Goal: Transaction & Acquisition: Purchase product/service

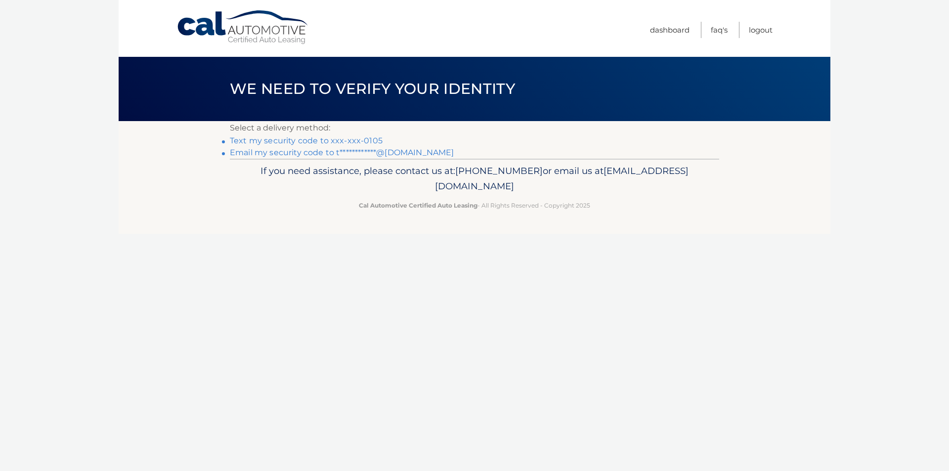
click at [311, 154] on link "**********" at bounding box center [342, 152] width 224 height 9
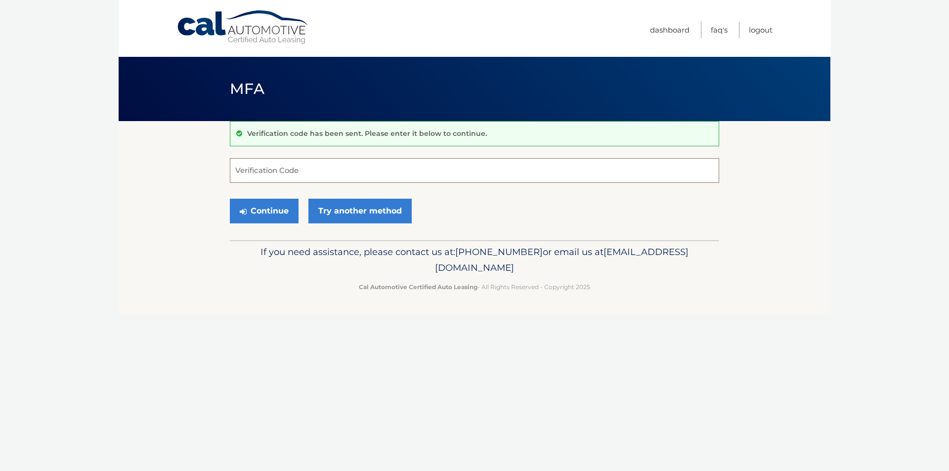
click at [245, 168] on input "Verification Code" at bounding box center [474, 170] width 489 height 25
type input "173519"
click at [262, 211] on button "Continue" at bounding box center [264, 211] width 69 height 25
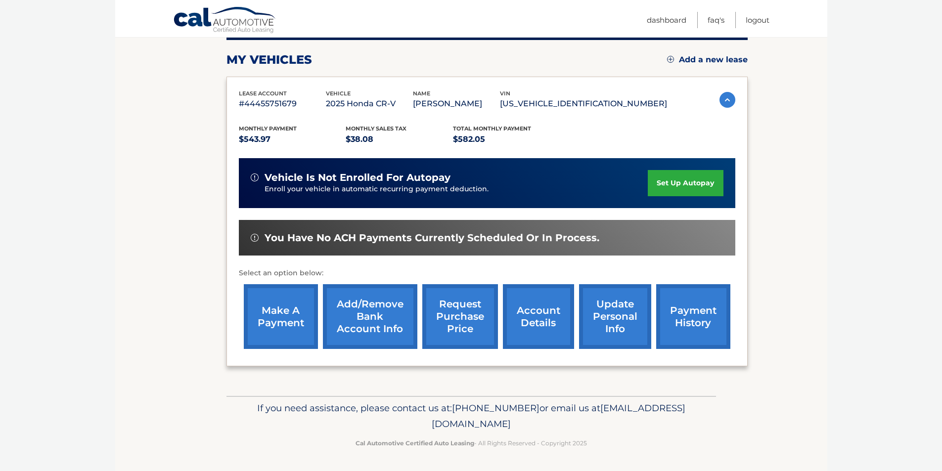
scroll to position [142, 0]
click at [275, 332] on link "make a payment" at bounding box center [281, 316] width 74 height 65
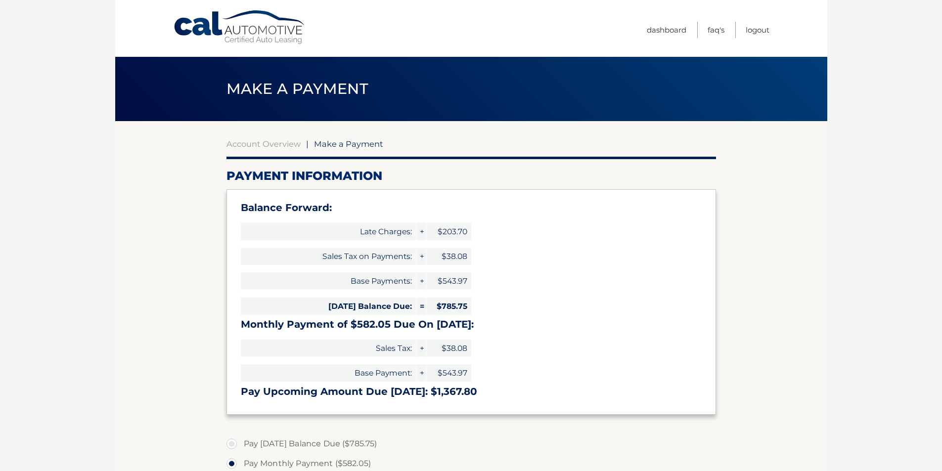
select select "MzZiNjE5ODYtNDZhMi00MTFkLWFjOTUtZTcxOWJmZThlNDZh"
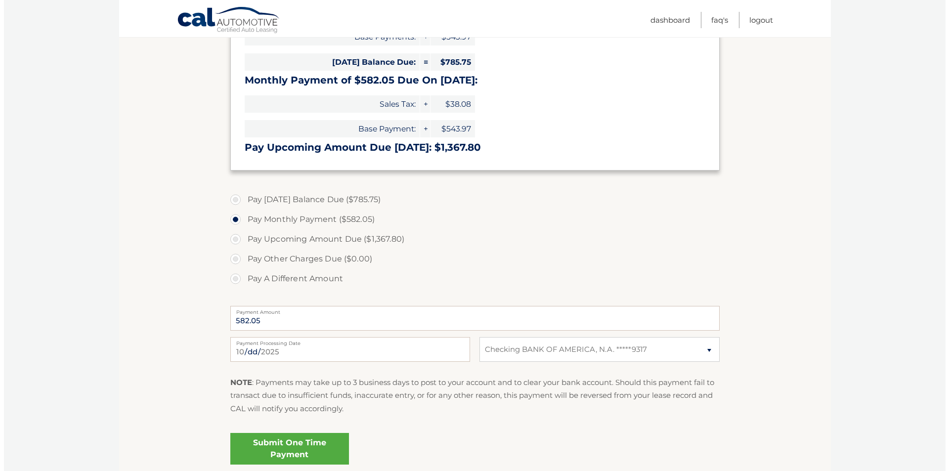
scroll to position [247, 0]
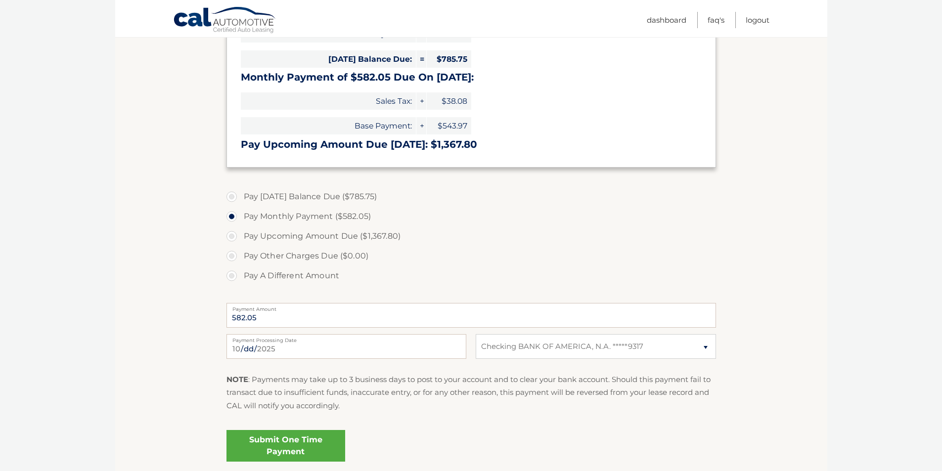
click at [296, 444] on link "Submit One Time Payment" at bounding box center [285, 446] width 119 height 32
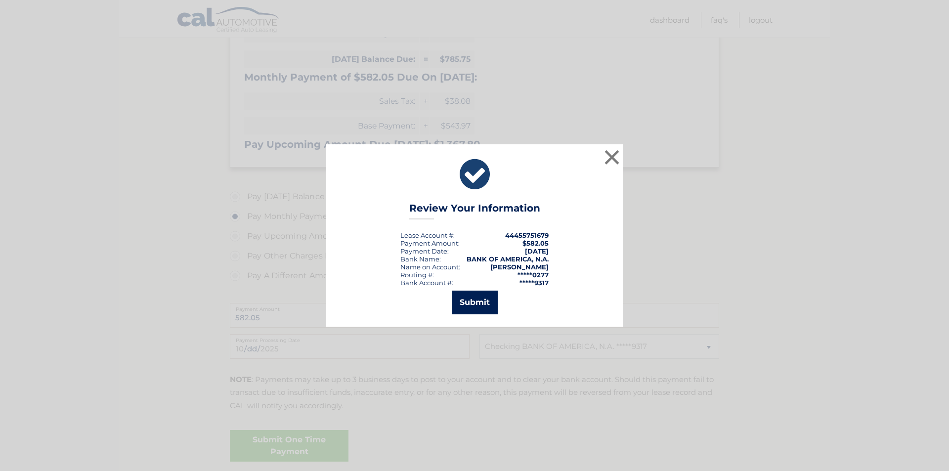
click at [476, 303] on button "Submit" at bounding box center [475, 303] width 46 height 24
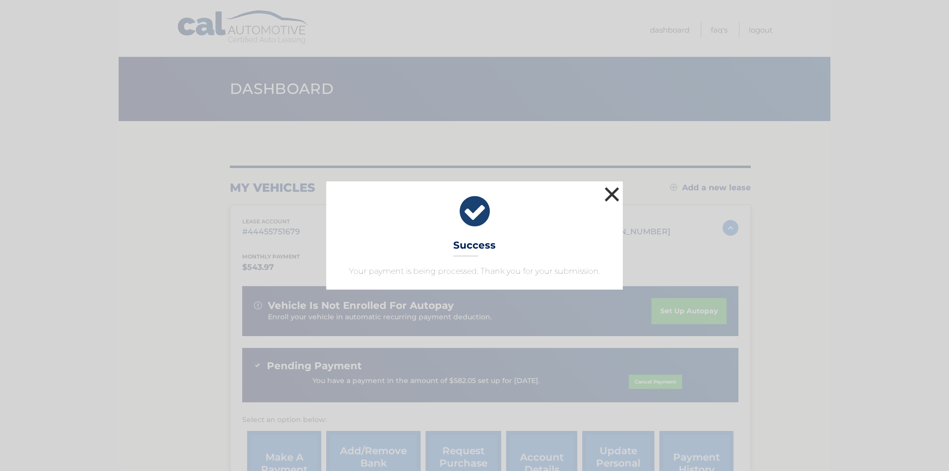
click at [610, 199] on button "×" at bounding box center [612, 194] width 20 height 20
